Goal: Check status: Check status

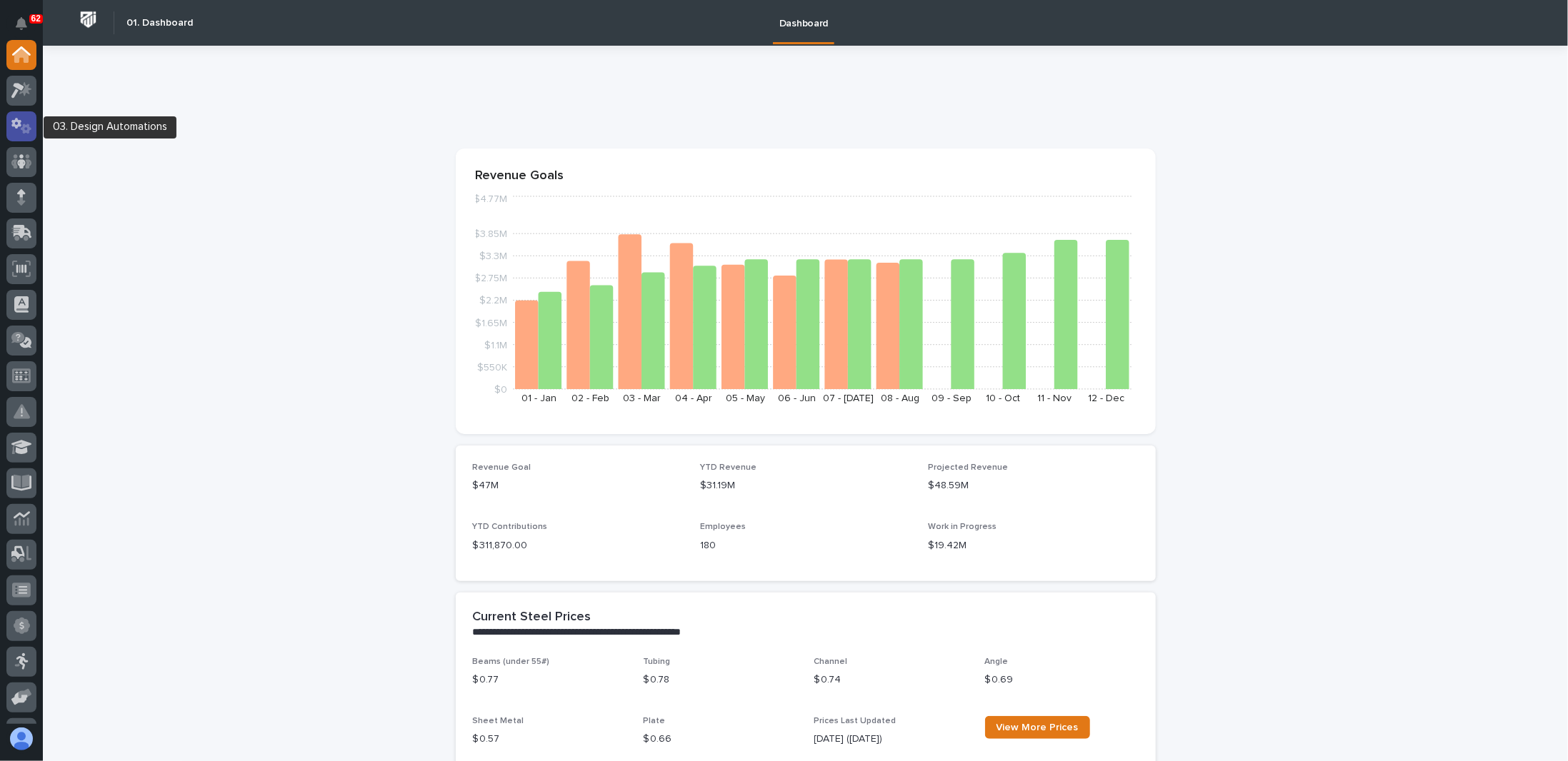
click at [26, 132] on icon at bounding box center [26, 128] width 11 height 10
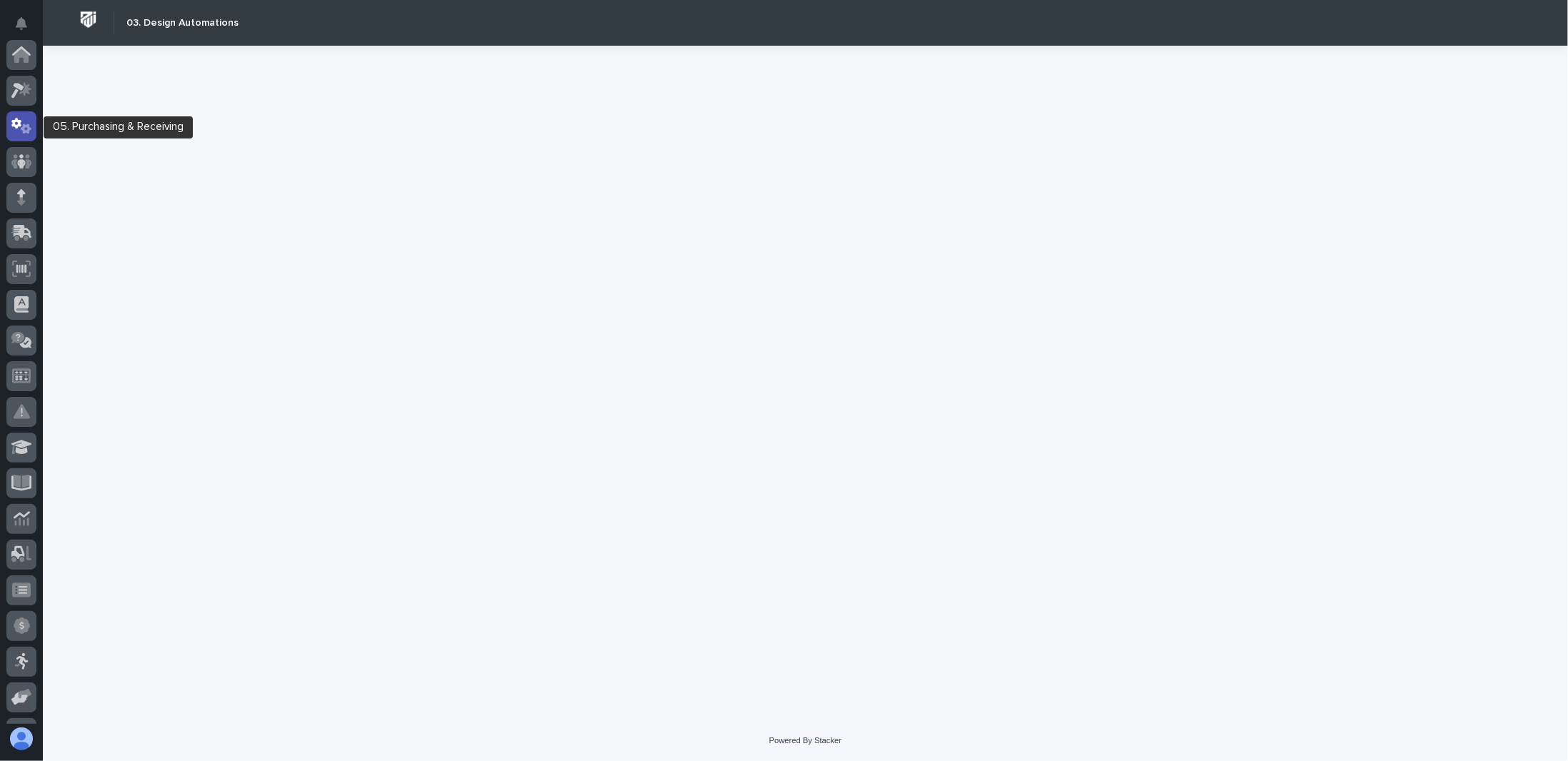
scroll to position [72, 0]
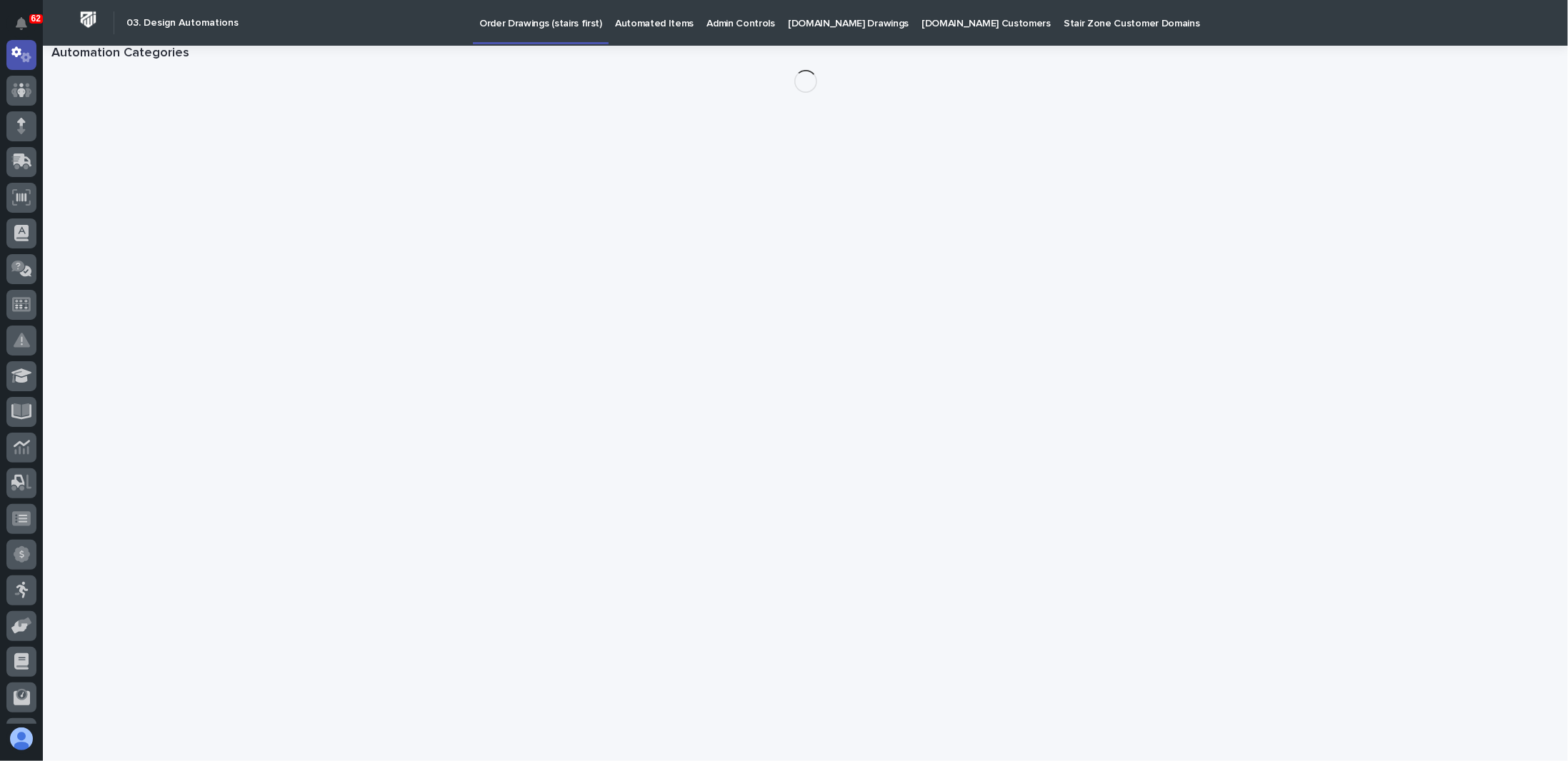
click at [814, 29] on link "[DOMAIN_NAME] Drawings" at bounding box center [848, 21] width 133 height 44
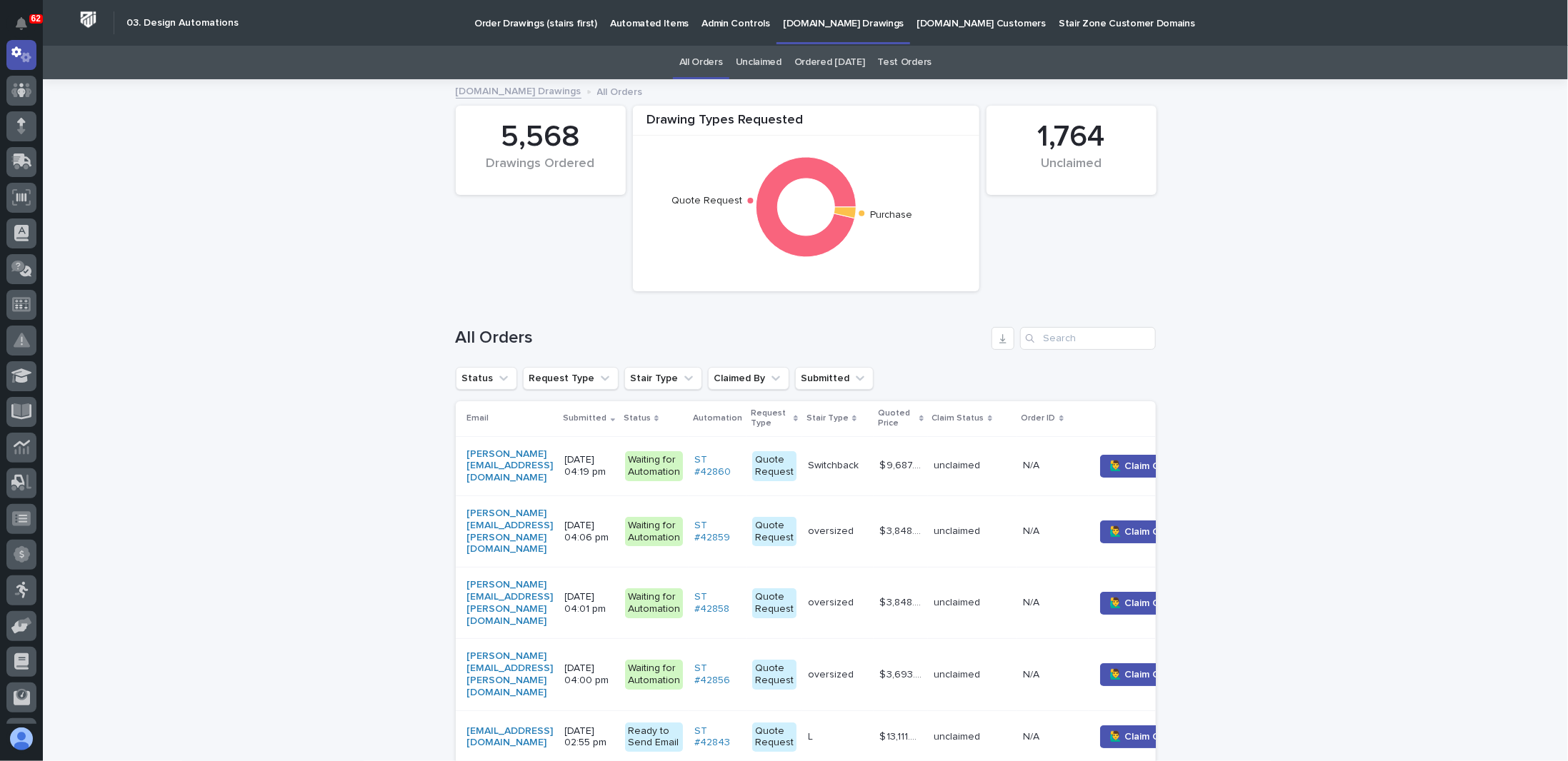
scroll to position [571, 0]
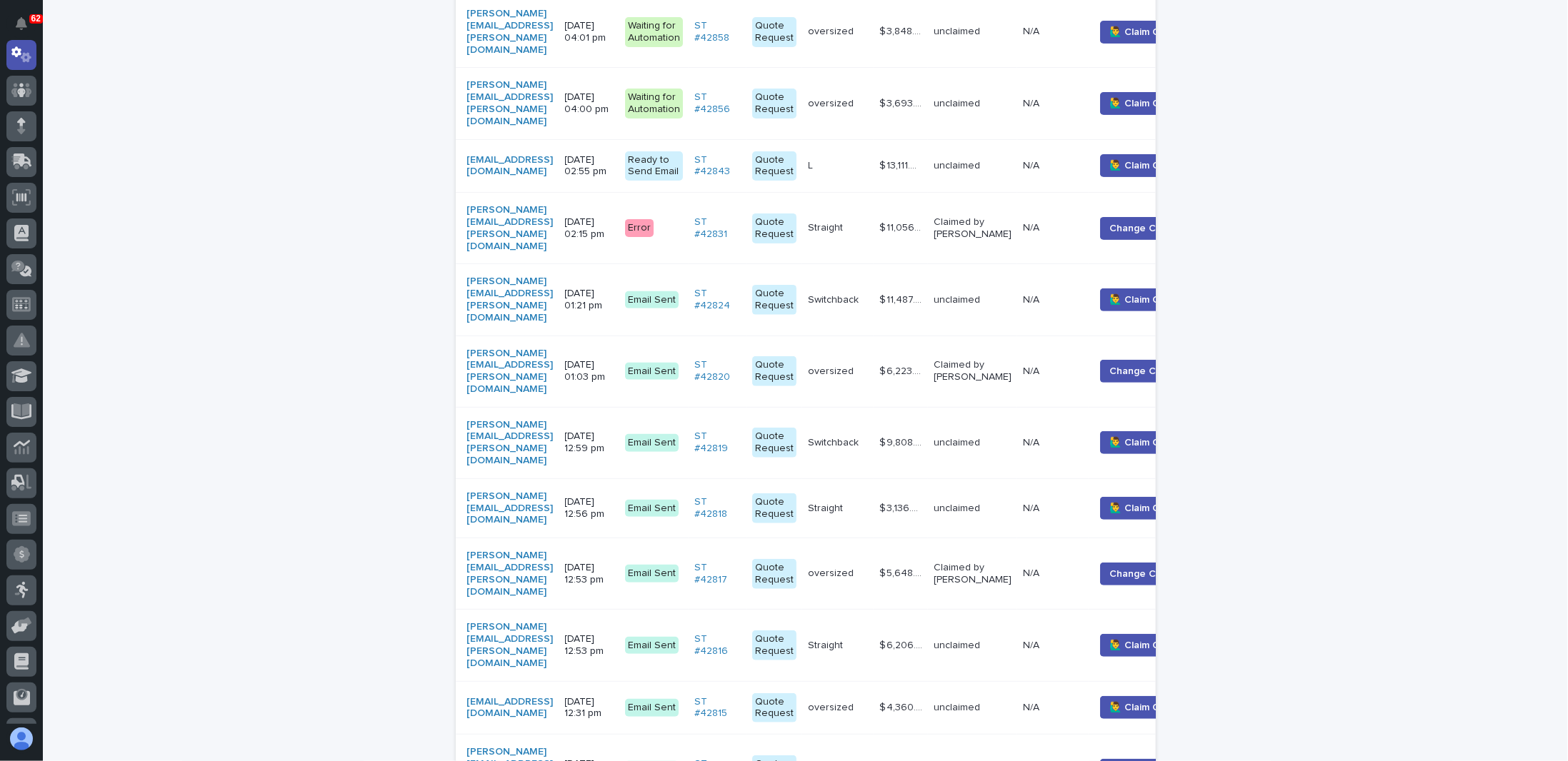
click at [613, 217] on p "[DATE] 02:15 pm" at bounding box center [589, 228] width 48 height 24
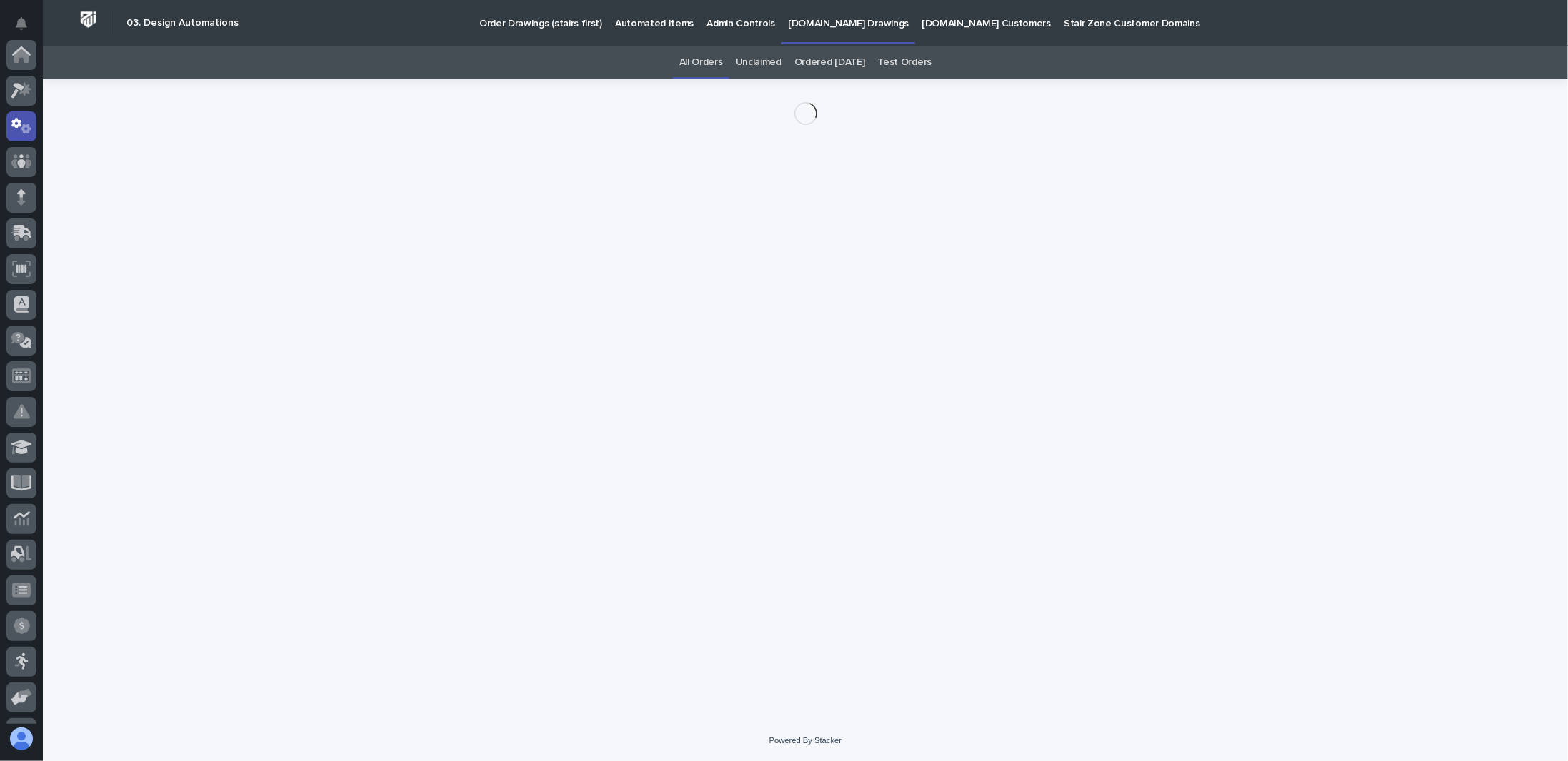
scroll to position [72, 0]
